Goal: Transaction & Acquisition: Book appointment/travel/reservation

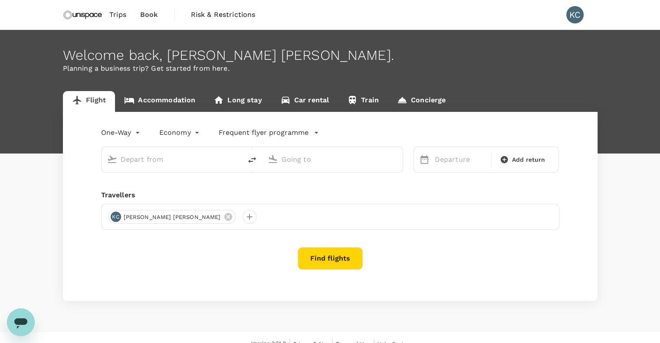
type input "[GEOGRAPHIC_DATA], [GEOGRAPHIC_DATA] (any)"
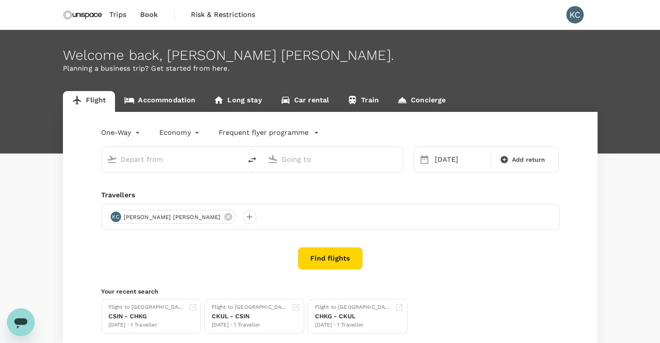
type input "[GEOGRAPHIC_DATA], [GEOGRAPHIC_DATA] (any)"
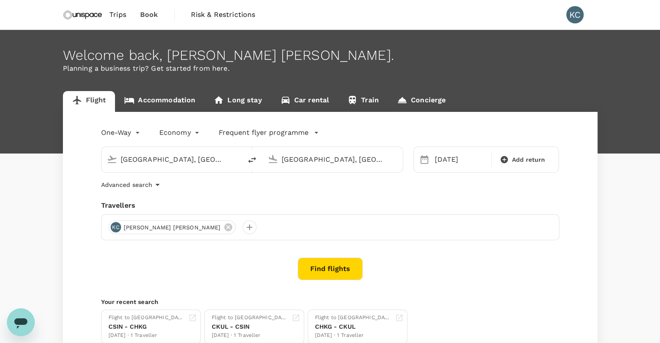
click at [115, 20] on span "Trips" at bounding box center [117, 15] width 17 height 10
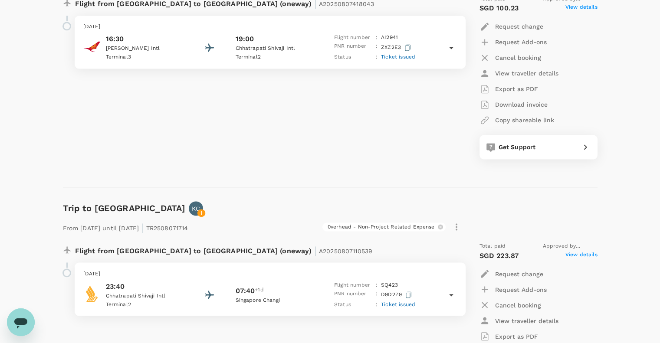
scroll to position [1433, 0]
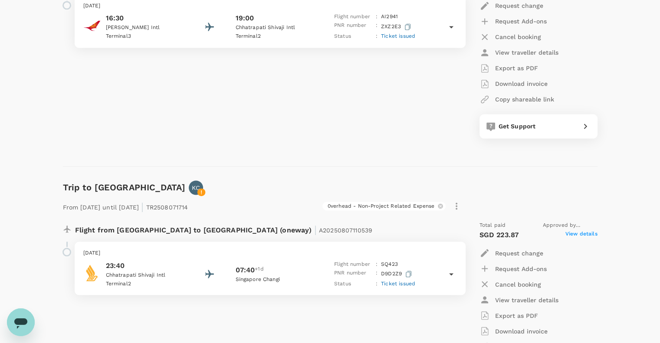
click at [61, 115] on div "Flight from [GEOGRAPHIC_DATA] to [GEOGRAPHIC_DATA] (oneway) | A20250807418043 […" at bounding box center [259, 56] width 406 height 179
